Goal: Information Seeking & Learning: Learn about a topic

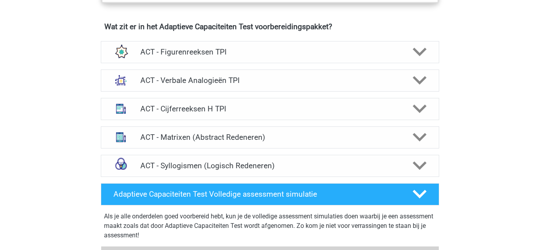
scroll to position [491, 0]
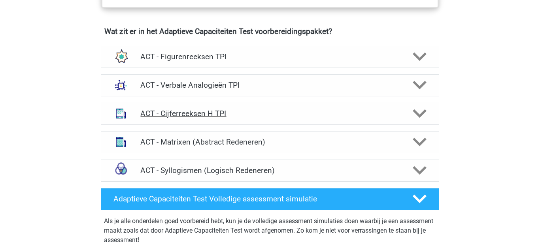
click at [323, 117] on h4 "ACT - Cijferreeksen H TPI" at bounding box center [269, 113] width 259 height 9
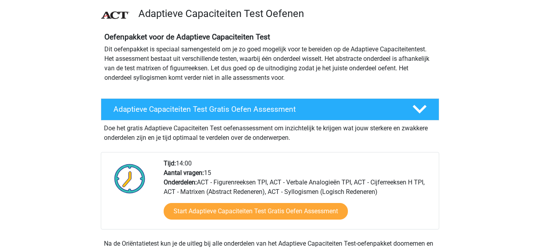
scroll to position [0, 0]
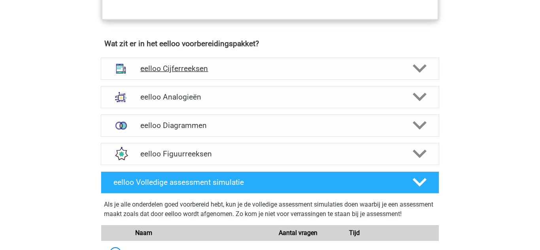
click at [276, 73] on h4 "eelloo Cijferreeksen" at bounding box center [269, 68] width 259 height 9
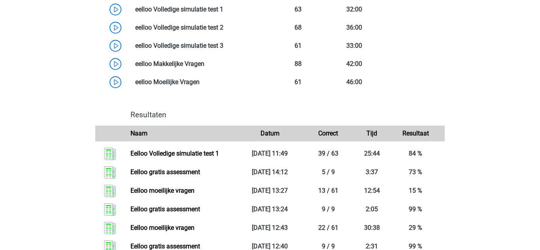
scroll to position [1218, 0]
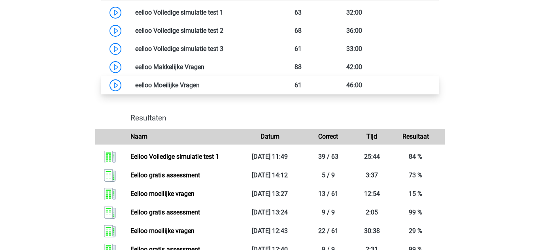
click at [200, 89] on link at bounding box center [200, 85] width 0 height 8
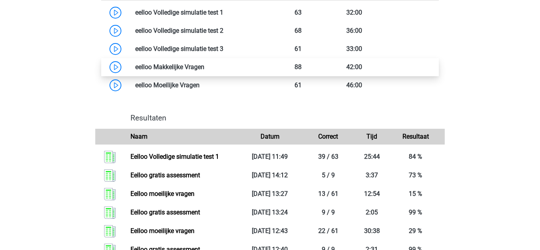
click at [204, 71] on link at bounding box center [204, 67] width 0 height 8
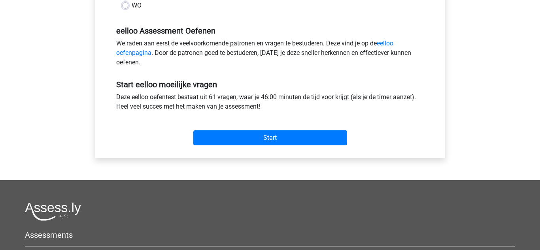
scroll to position [237, 0]
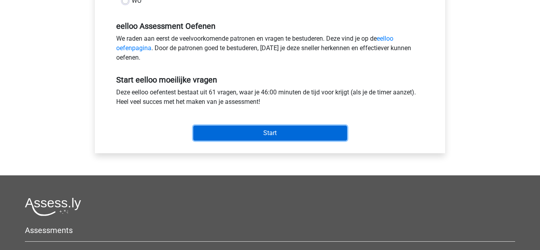
click at [282, 138] on input "Start" at bounding box center [270, 133] width 154 height 15
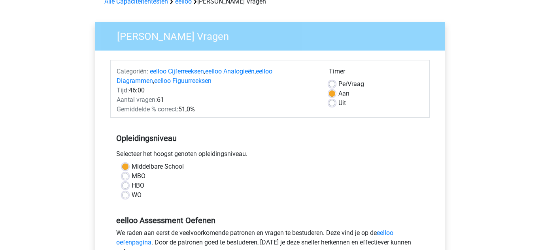
scroll to position [40, 0]
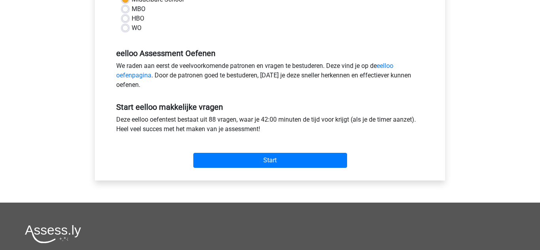
scroll to position [211, 0]
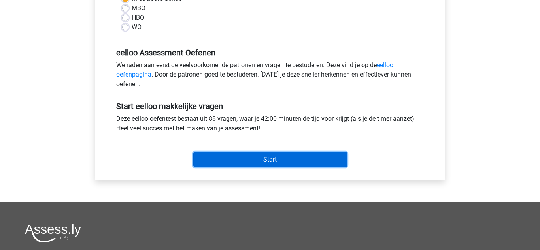
click at [251, 162] on input "Start" at bounding box center [270, 159] width 154 height 15
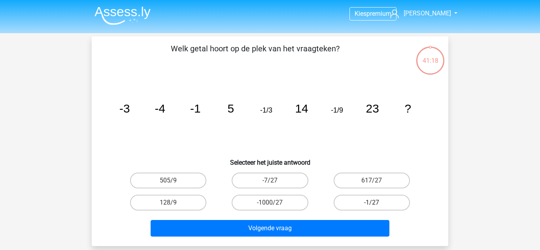
click at [348, 202] on label "-1/27" at bounding box center [372, 203] width 76 height 16
click at [372, 203] on input "-1/27" at bounding box center [374, 205] width 5 height 5
radio input "true"
